Goal: Task Accomplishment & Management: Manage account settings

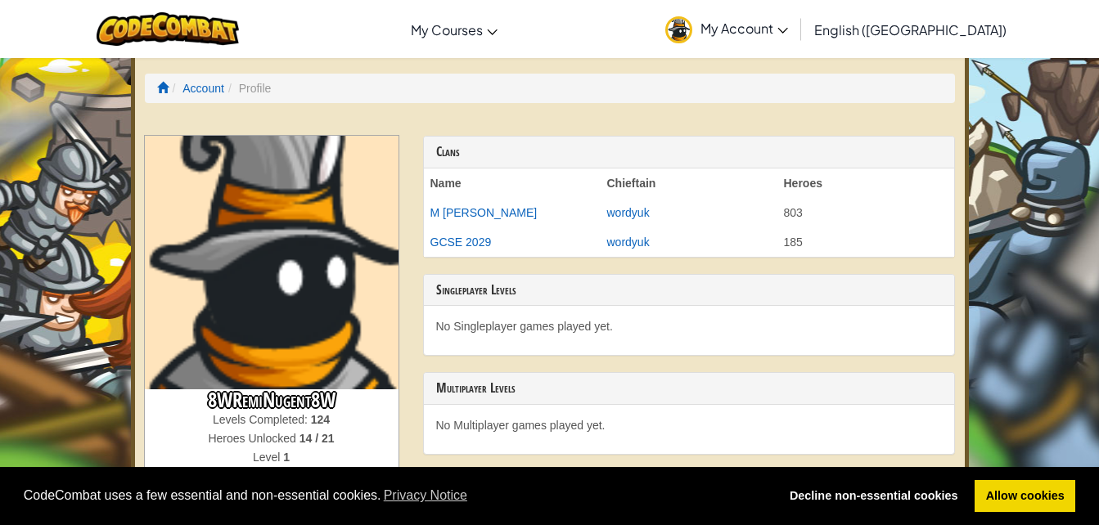
click at [336, 260] on img at bounding box center [272, 263] width 254 height 254
click at [271, 206] on img at bounding box center [272, 263] width 254 height 254
click at [788, 24] on span "My Account" at bounding box center [745, 28] width 88 height 17
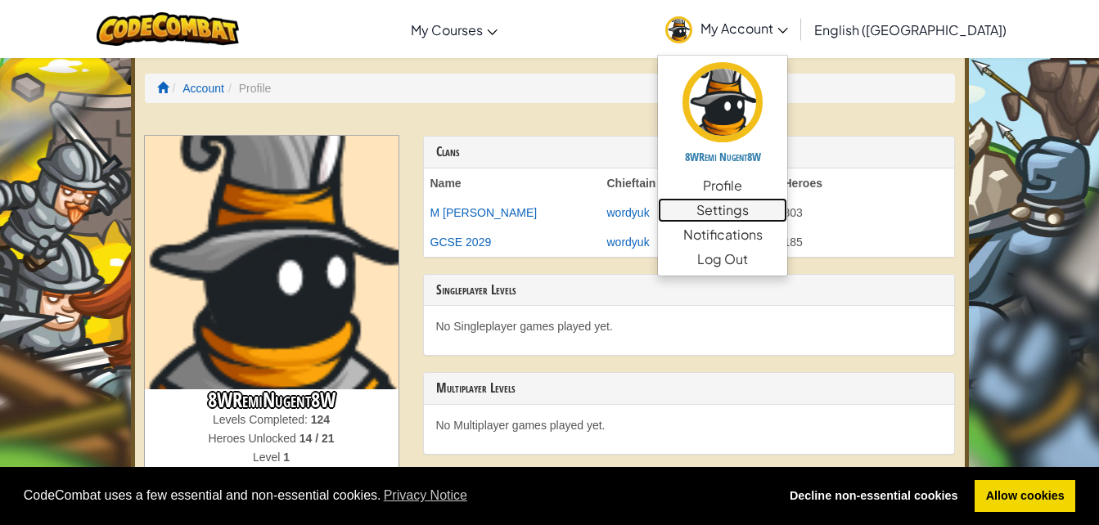
click at [787, 216] on link "Settings" at bounding box center [722, 210] width 129 height 25
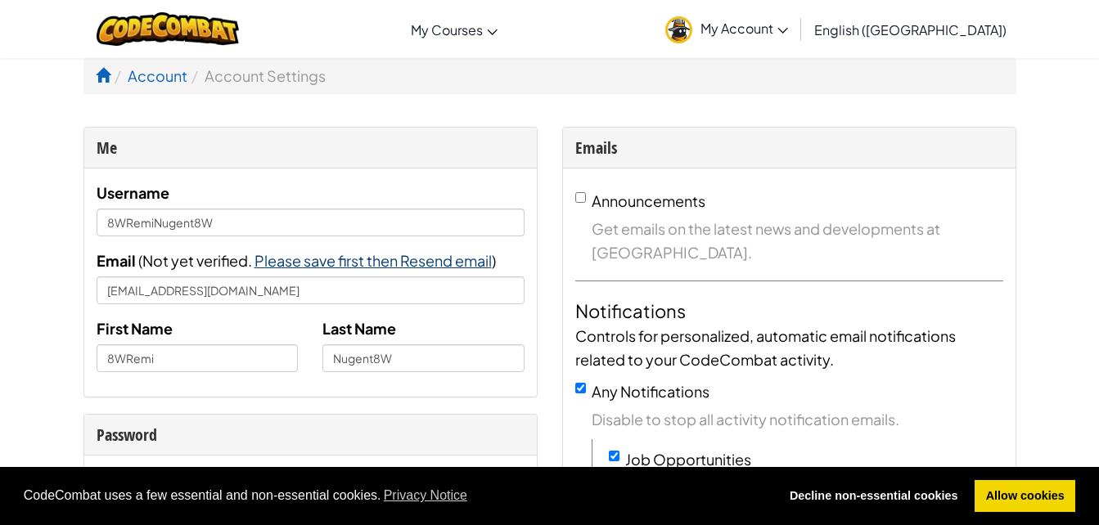
click at [373, 269] on span "Please save first then Resend email" at bounding box center [373, 260] width 237 height 19
click at [391, 259] on span "Email sent! Check your inbox." at bounding box center [355, 260] width 201 height 19
click at [425, 259] on span "Email sent! Check your inbox." at bounding box center [355, 260] width 201 height 19
click at [788, 25] on span "My Account" at bounding box center [745, 28] width 88 height 17
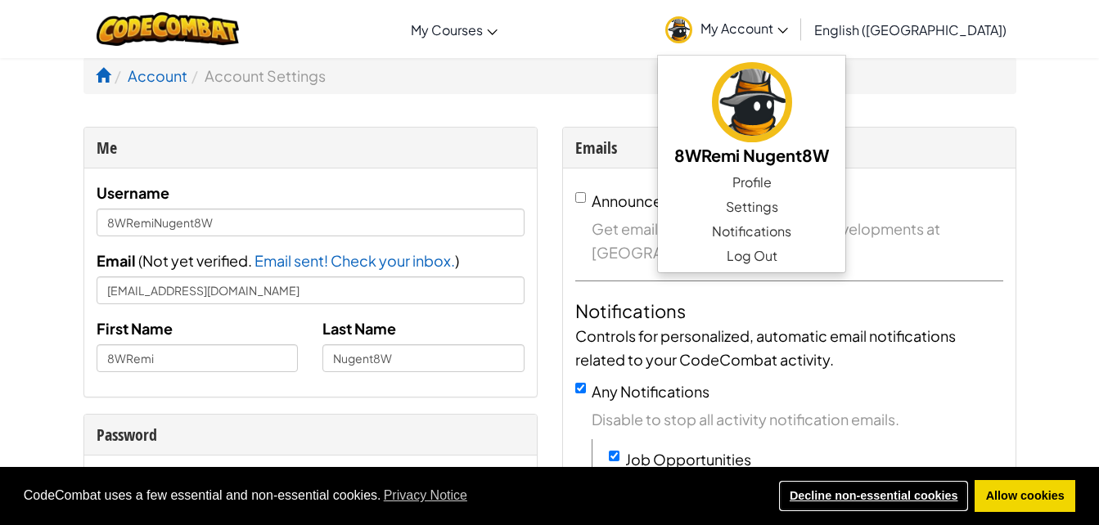
click at [895, 502] on link "Decline non-essential cookies" at bounding box center [873, 496] width 191 height 33
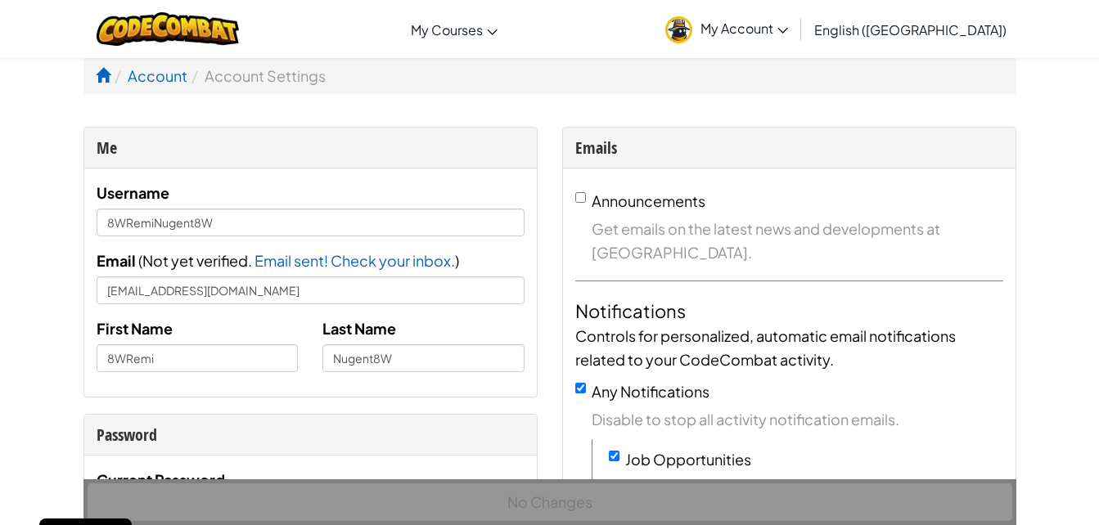
click at [788, 31] on span "My Account" at bounding box center [745, 28] width 88 height 17
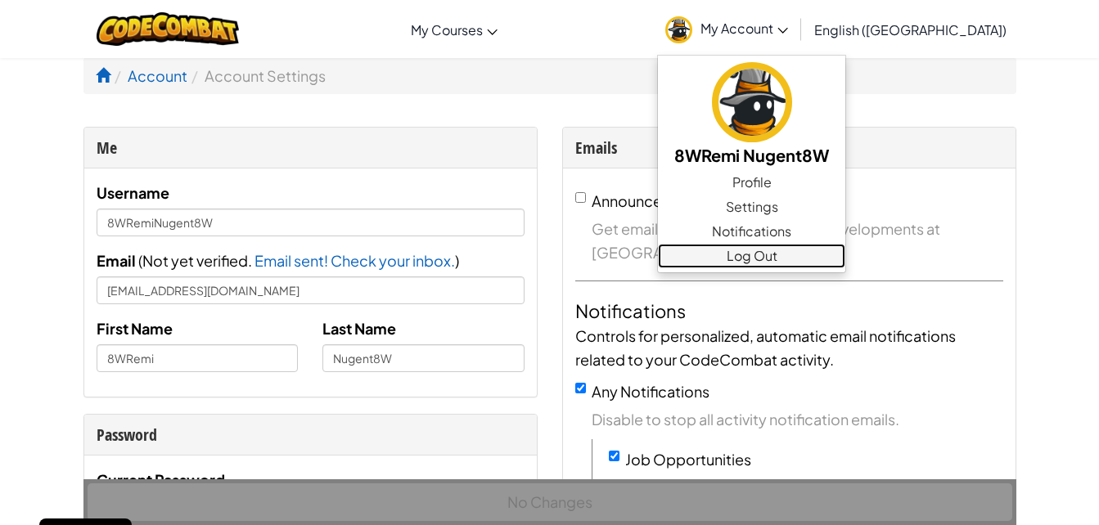
click at [846, 253] on link "Log Out" at bounding box center [751, 256] width 187 height 25
